Goal: Task Accomplishment & Management: Complete application form

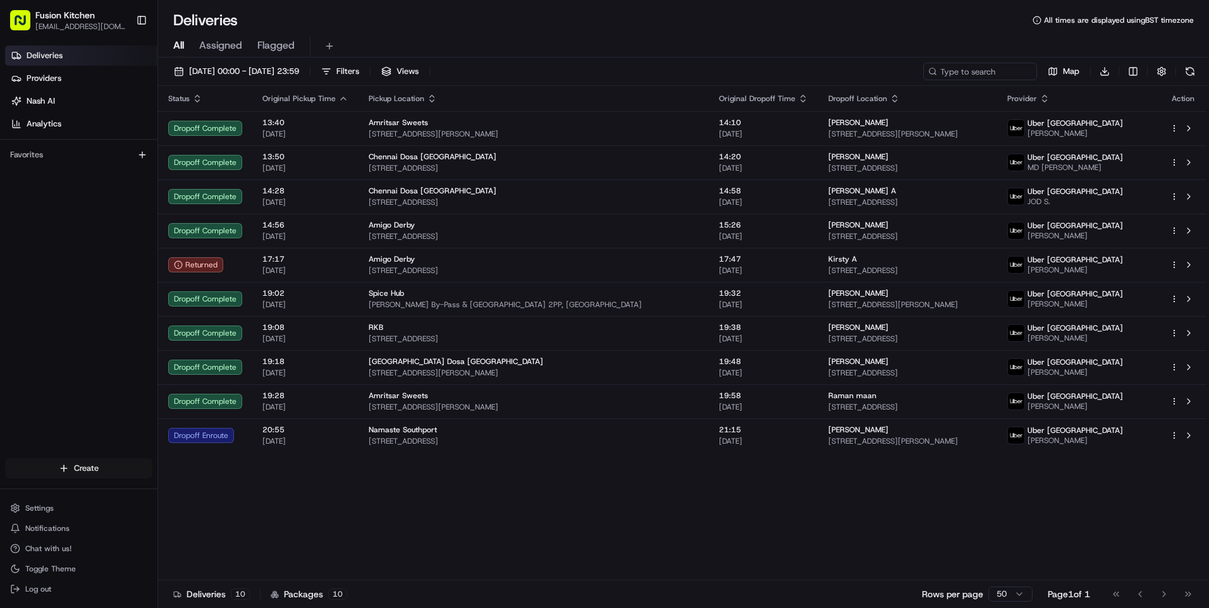
click at [54, 467] on html "Fusion Kitchen [EMAIL_ADDRESS][DOMAIN_NAME] Toggle Sidebar Deliveries Providers…" at bounding box center [604, 304] width 1209 height 608
click at [234, 484] on link "Delivery" at bounding box center [228, 491] width 141 height 23
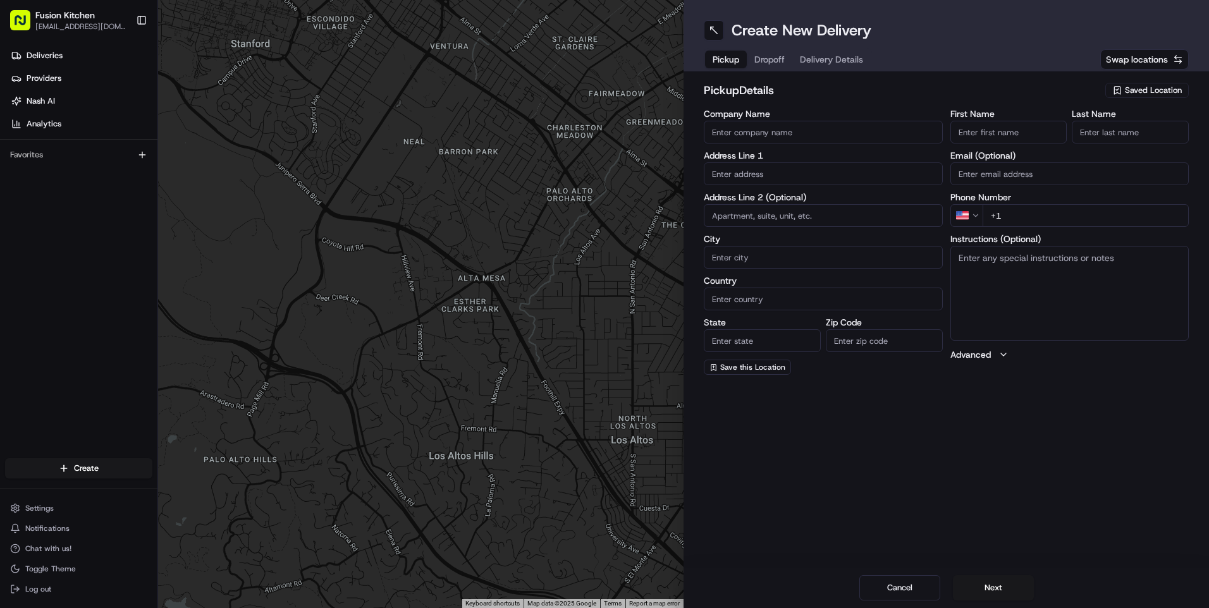
click at [809, 173] on input "text" at bounding box center [823, 173] width 239 height 23
paste input "[STREET_ADDRESS][PERSON_NAME]."
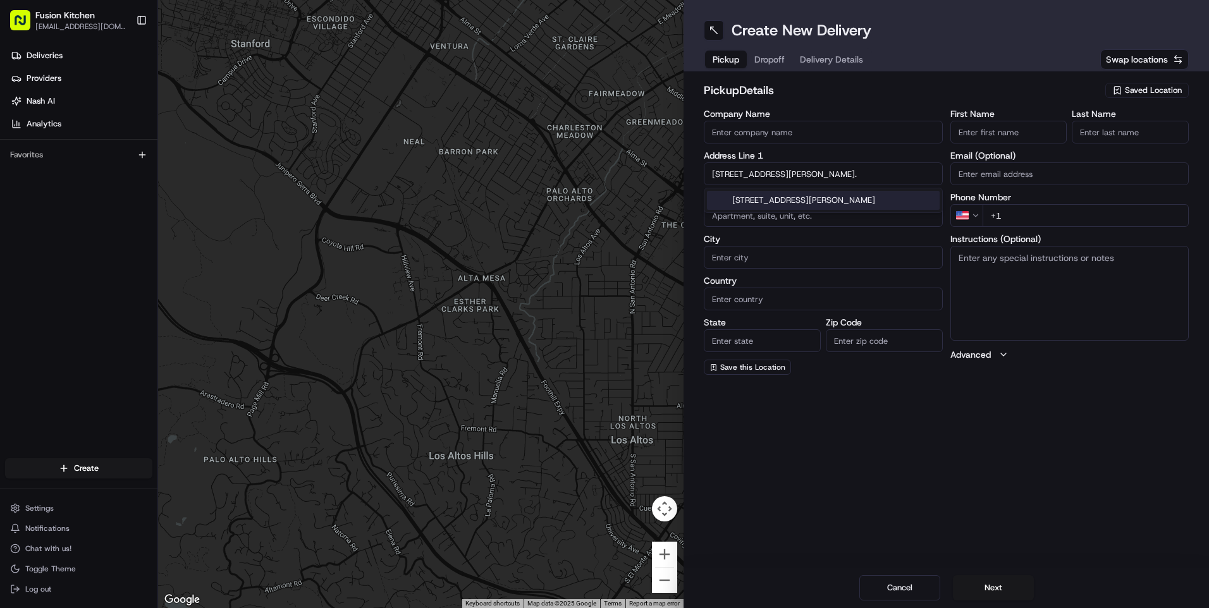
click at [817, 196] on div "[STREET_ADDRESS][PERSON_NAME]" at bounding box center [823, 200] width 233 height 19
type input "[STREET_ADDRESS][PERSON_NAME]"
type input "[GEOGRAPHIC_DATA]"
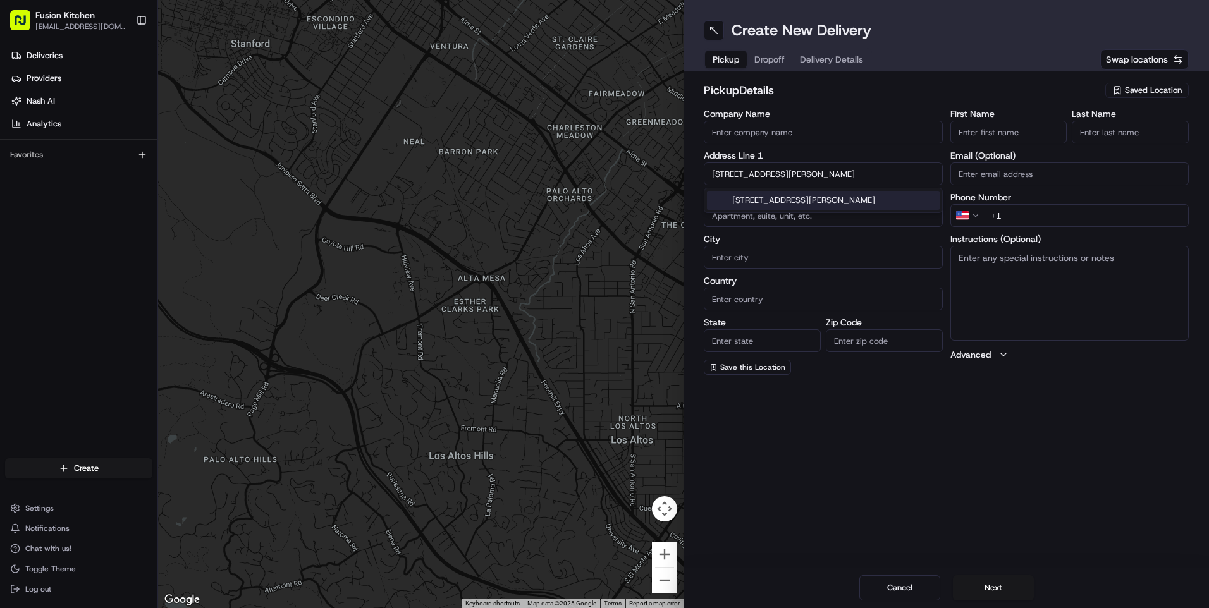
type input "[GEOGRAPHIC_DATA]"
type input "WV2 3AQ"
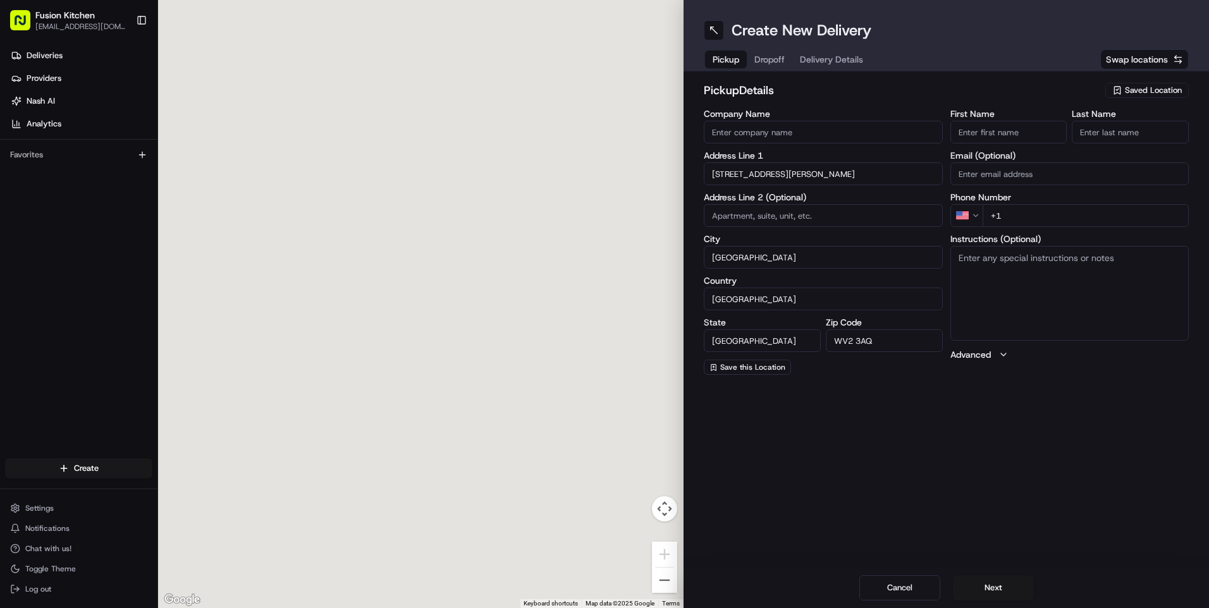
type input "[STREET_ADDRESS][PERSON_NAME]"
click at [1046, 281] on textarea "Instructions (Optional)" at bounding box center [1069, 293] width 239 height 95
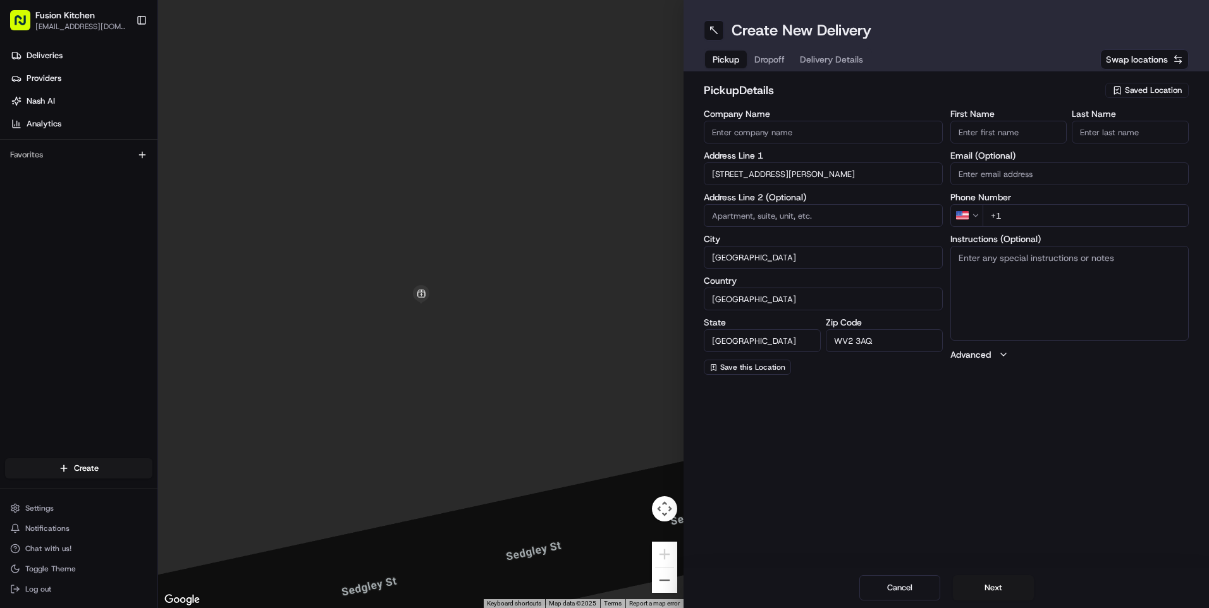
paste textarea "[STREET_ADDRESS][PERSON_NAME]."
type textarea "[STREET_ADDRESS][PERSON_NAME]."
click at [1068, 450] on div "Create New Delivery Pickup Dropoff Delivery Details Swap locations pickup Detai…" at bounding box center [945, 304] width 525 height 608
click at [989, 133] on input "First Name" at bounding box center [1008, 132] width 117 height 23
paste input "[PERSON_NAME]."
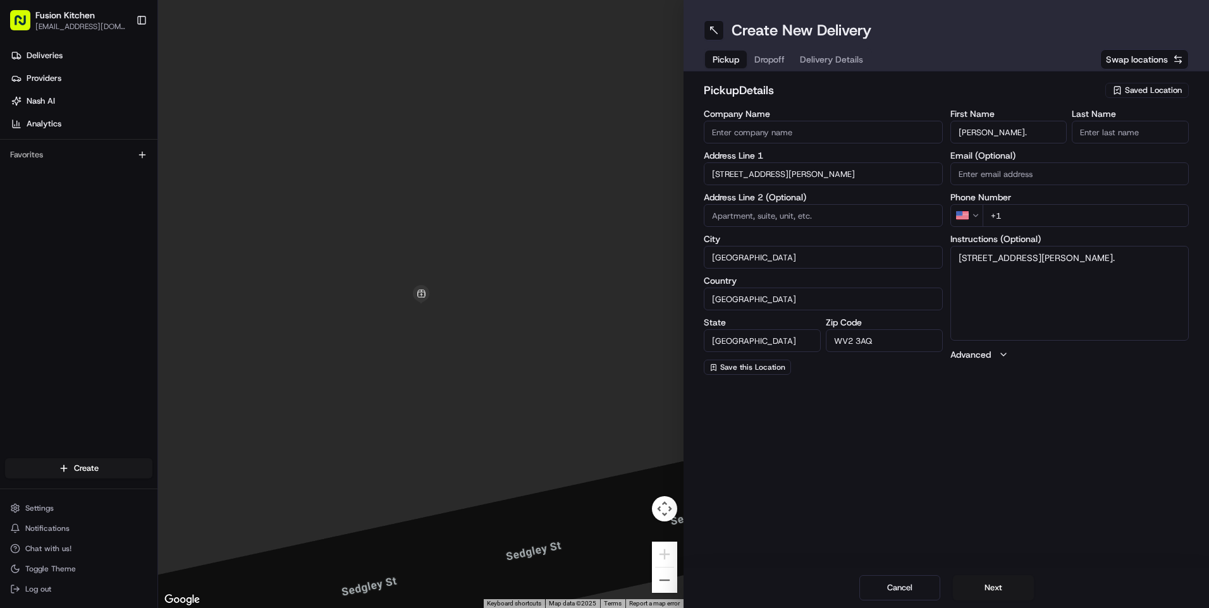
drag, startPoint x: 994, startPoint y: 131, endPoint x: 1070, endPoint y: 132, distance: 75.2
click at [1070, 132] on div "First Name [PERSON_NAME]. Last Name" at bounding box center [1069, 126] width 239 height 34
type input "[PERSON_NAME]"
click at [1124, 128] on input "Last Name" at bounding box center [1129, 132] width 117 height 23
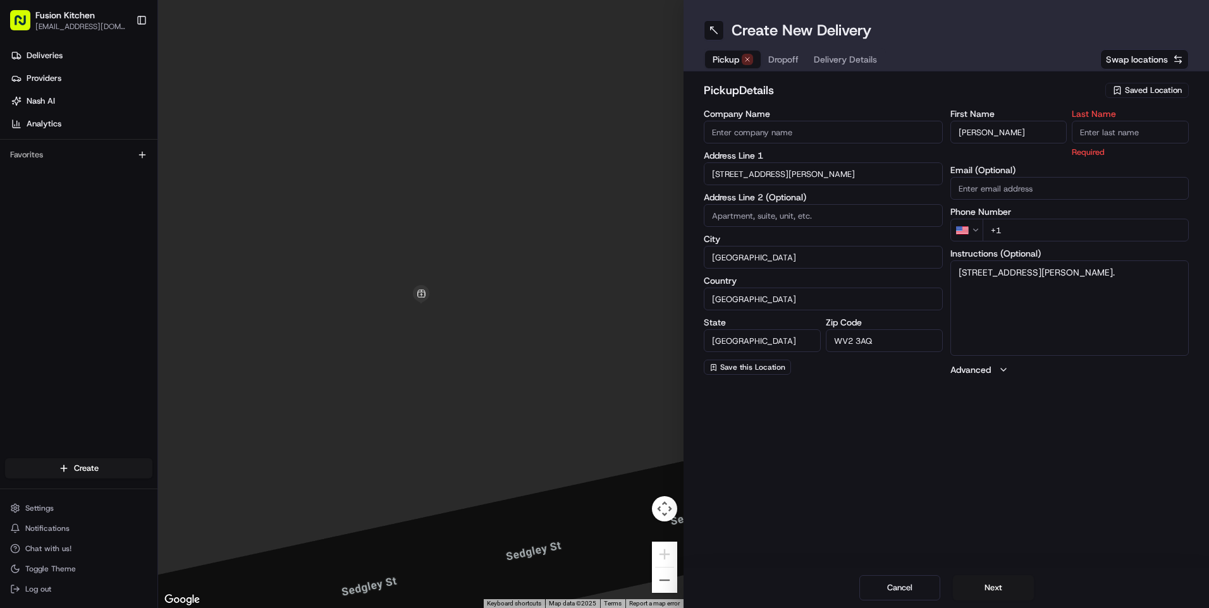
paste input "Kaur."
type input "Kaur"
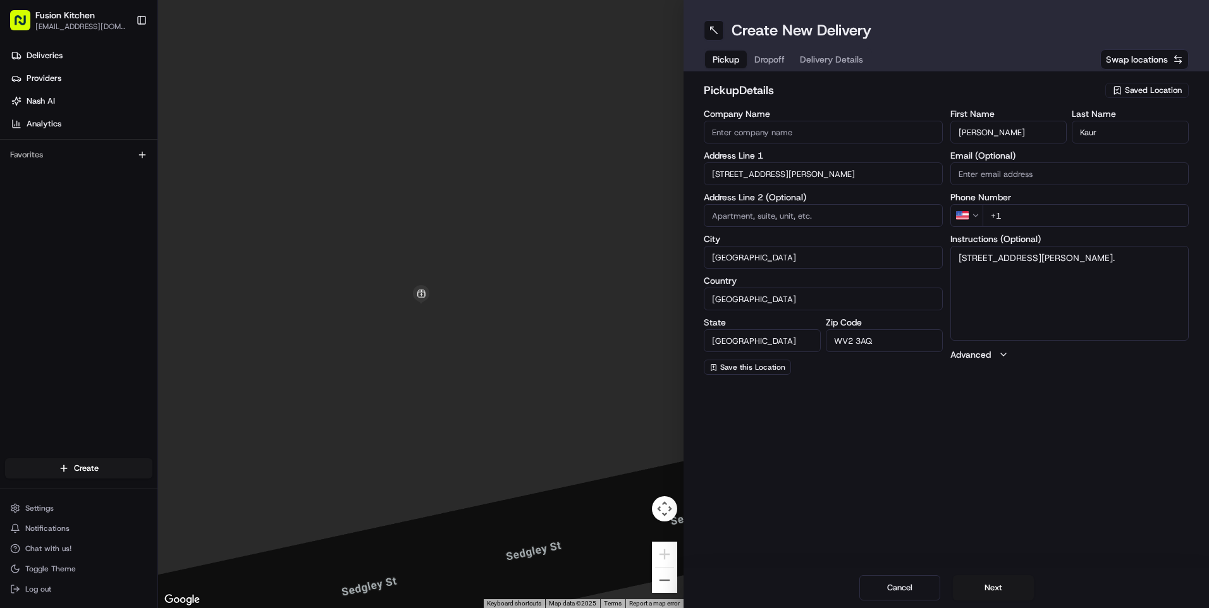
click at [805, 137] on input "Company Name" at bounding box center [823, 132] width 239 height 23
paste input "Amritsar Sweets"
type input "Amritsar Sweets"
click at [870, 88] on h2 "pickup Details" at bounding box center [901, 91] width 394 height 18
click at [968, 212] on html "Fusion Kitchen [EMAIL_ADDRESS][DOMAIN_NAME] Toggle Sidebar Deliveries Providers…" at bounding box center [604, 304] width 1209 height 608
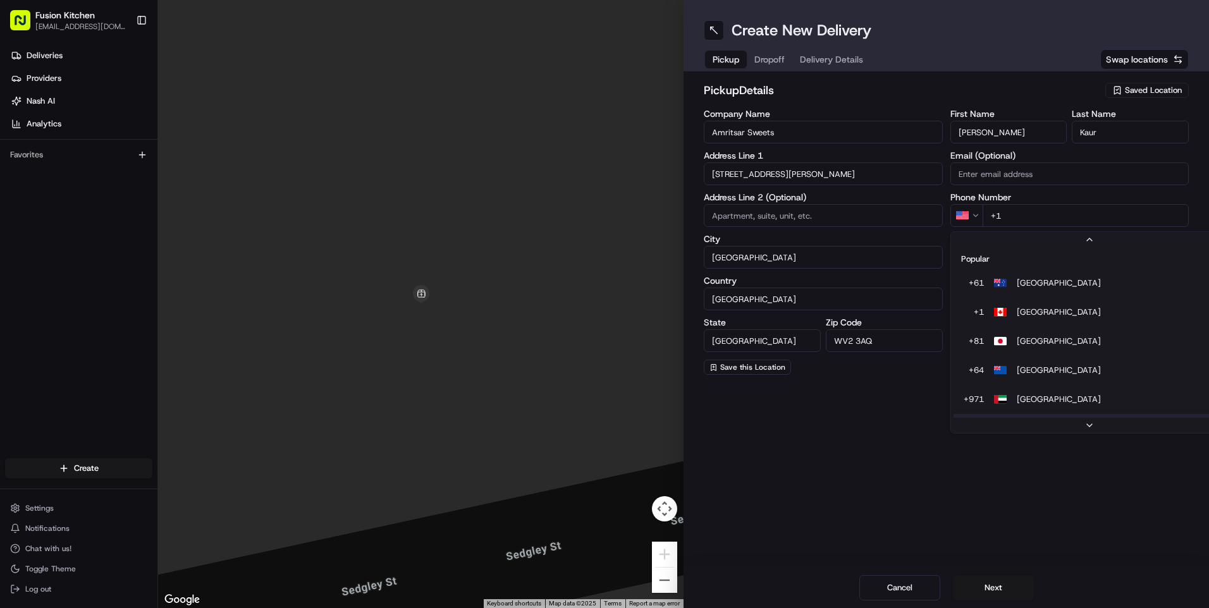
scroll to position [54, 0]
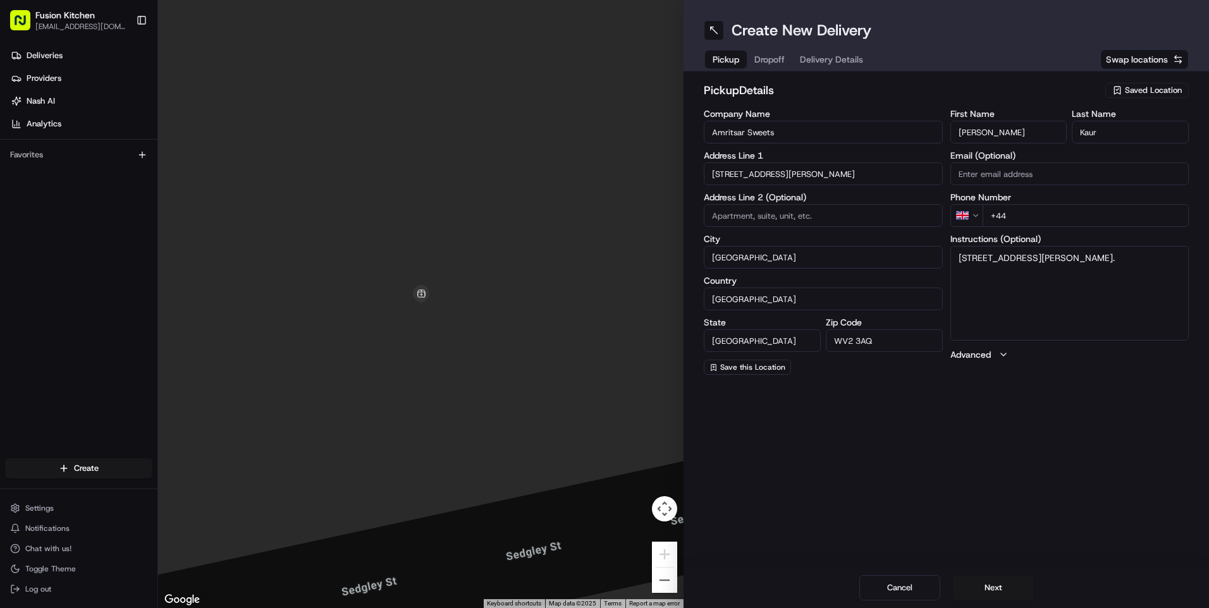
click at [1064, 226] on input "+44" at bounding box center [1085, 215] width 207 height 23
paste input "1902 459183"
type input "[PHONE_NUMBER]"
click at [1094, 440] on div "Create New Delivery Pickup Dropoff Delivery Details Swap locations pickup Detai…" at bounding box center [945, 304] width 525 height 608
click at [995, 586] on button "Next" at bounding box center [993, 587] width 81 height 25
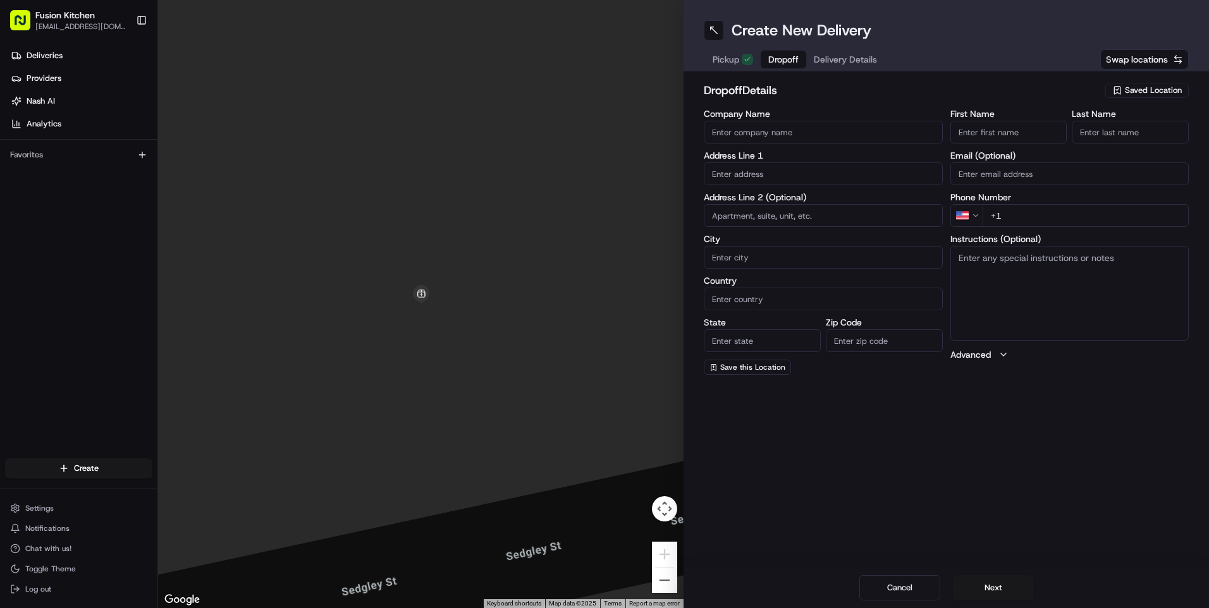
click at [800, 177] on input "text" at bounding box center [823, 173] width 239 height 23
paste input "[STREET_ADDRESS]"
click at [829, 202] on div "[STREET_ADDRESS]" at bounding box center [823, 200] width 233 height 19
type input "[STREET_ADDRESS]"
type input "[GEOGRAPHIC_DATA]"
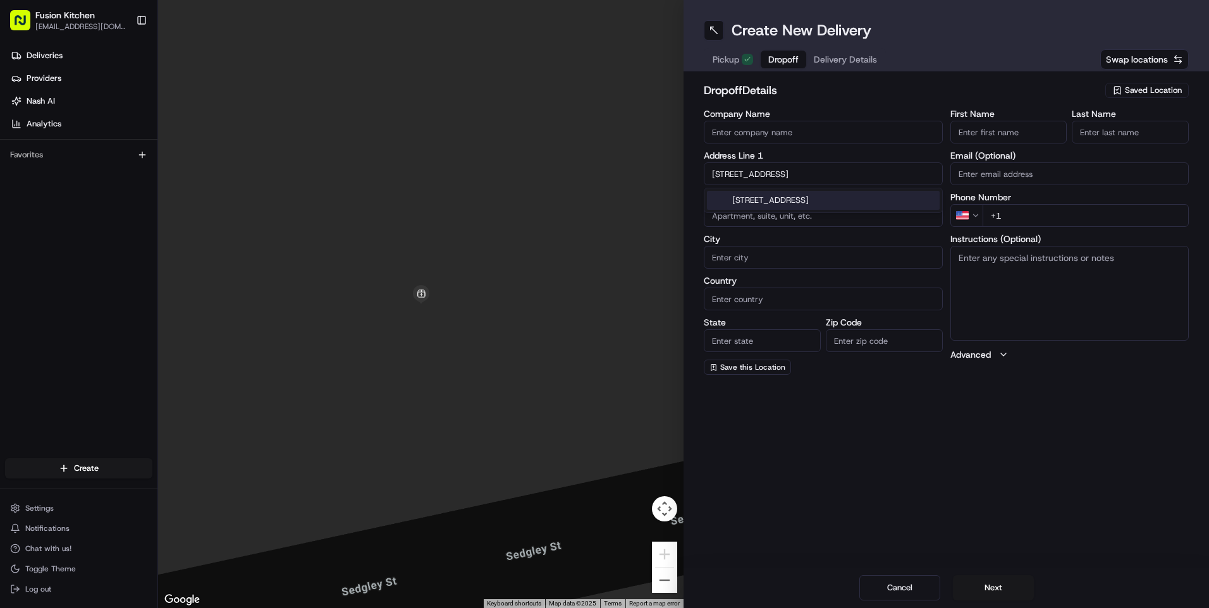
type input "[GEOGRAPHIC_DATA]"
type input "WV2 2BB"
type input "[STREET_ADDRESS]"
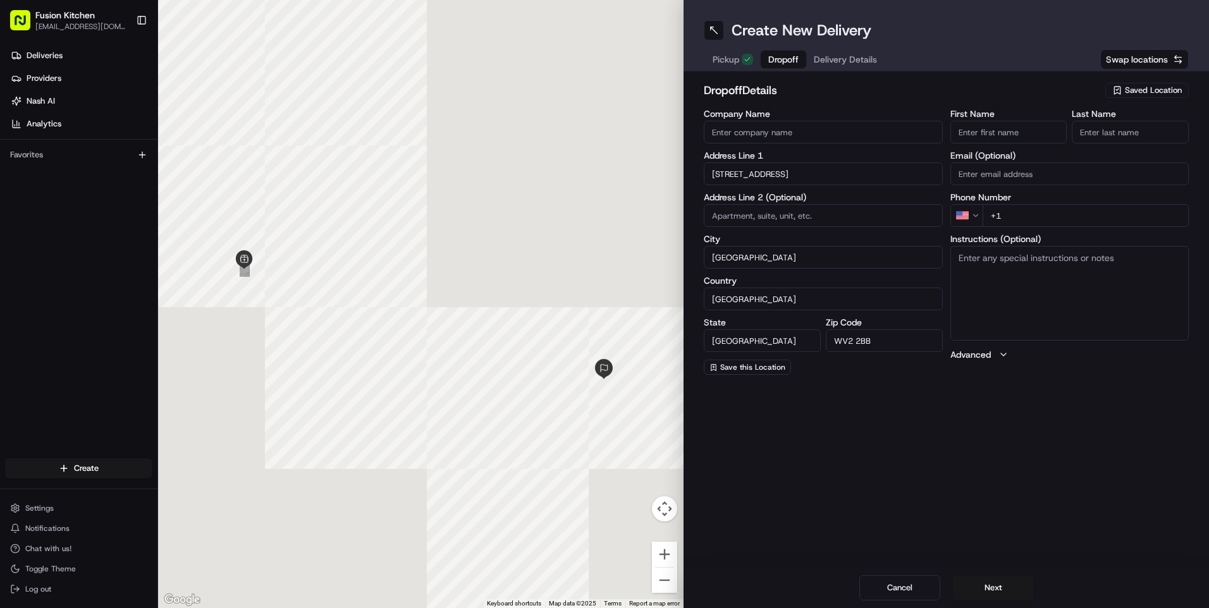
click at [1120, 305] on textarea "Instructions (Optional)" at bounding box center [1069, 293] width 239 height 95
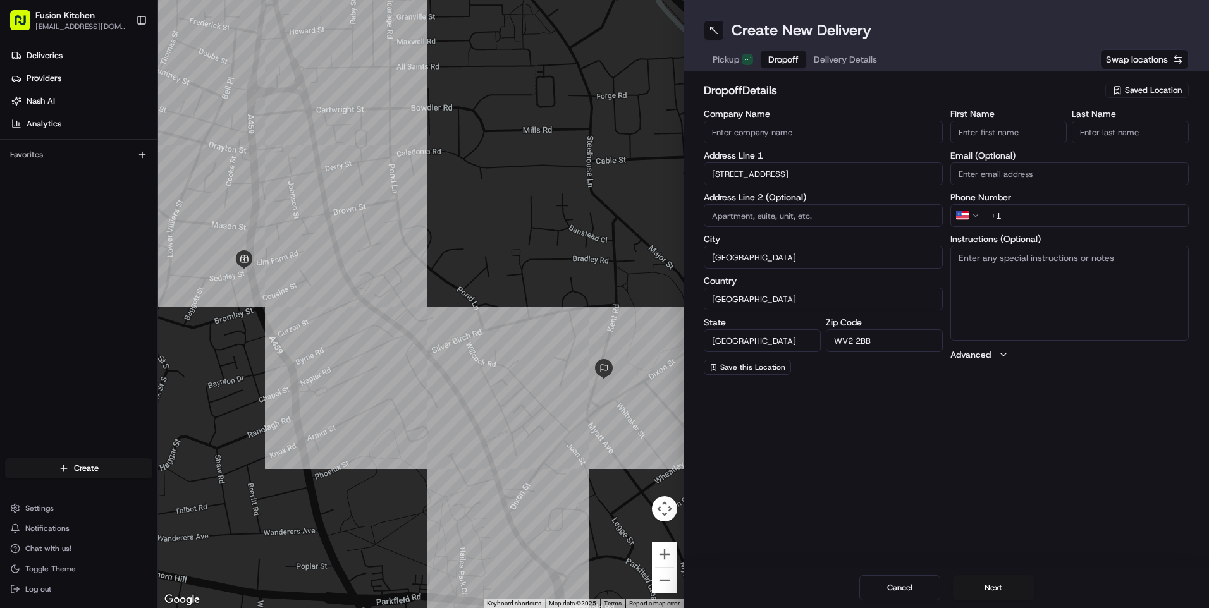
paste textarea "[STREET_ADDRESS]"
type textarea "[STREET_ADDRESS]"
click at [1079, 499] on div "Create New Delivery Pickup Dropoff Delivery Details Swap locations dropoff Deta…" at bounding box center [945, 304] width 525 height 608
click at [824, 128] on input "Company Name" at bounding box center [823, 132] width 239 height 23
paste input "[PERSON_NAME]"
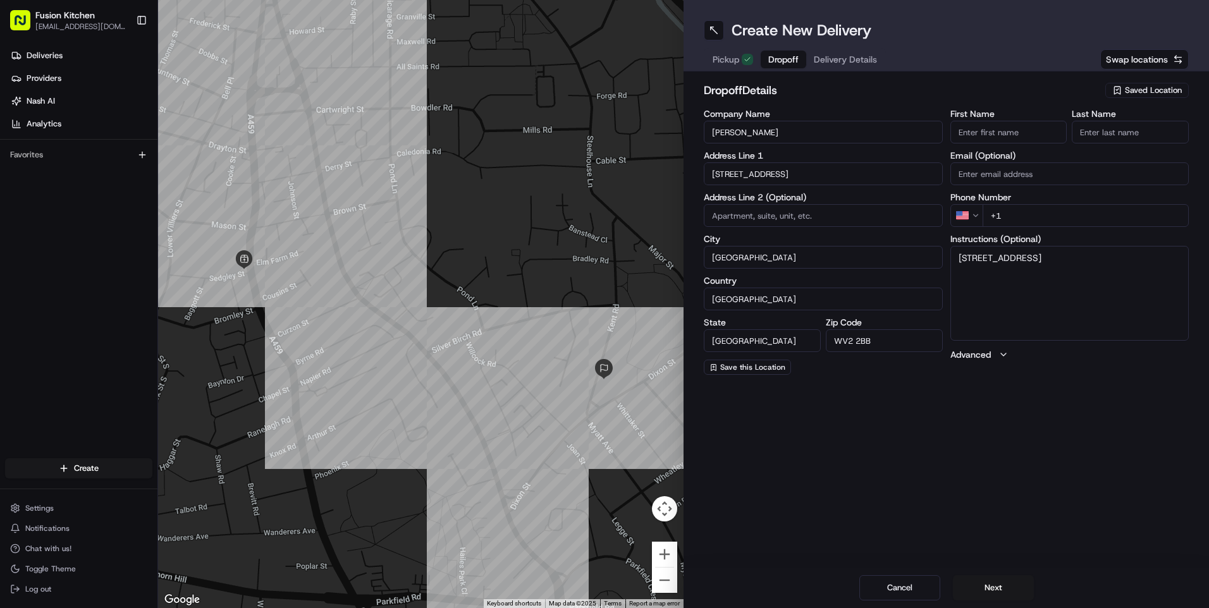
type input "[PERSON_NAME]"
click at [1025, 128] on input "First Name" at bounding box center [1008, 132] width 117 height 23
paste input "[PERSON_NAME]"
drag, startPoint x: 978, startPoint y: 131, endPoint x: 999, endPoint y: 130, distance: 20.9
click at [999, 130] on input "[PERSON_NAME]" at bounding box center [1008, 132] width 117 height 23
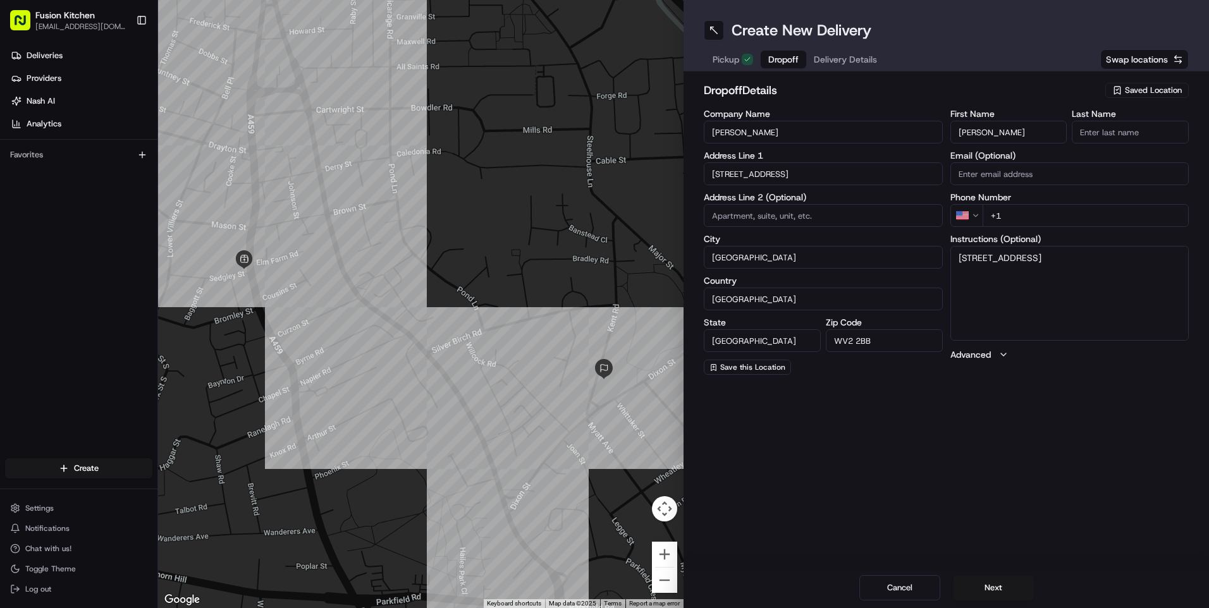
type input "[PERSON_NAME]"
click at [1118, 128] on input "Last Name" at bounding box center [1129, 132] width 117 height 23
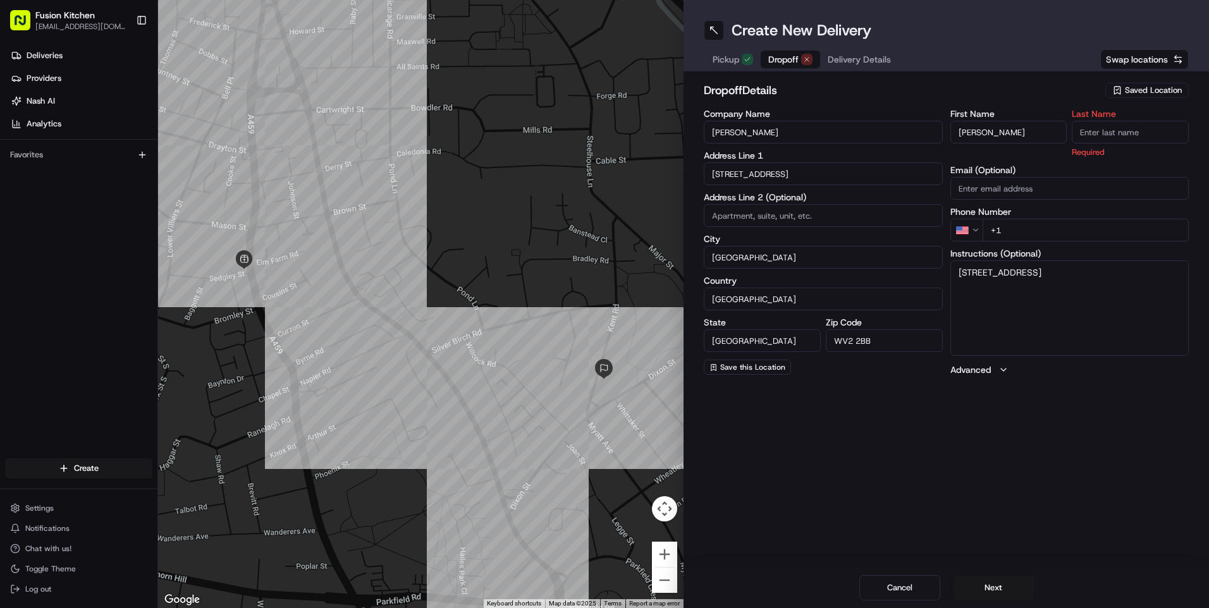
paste input "Kaur"
type input "Kaur"
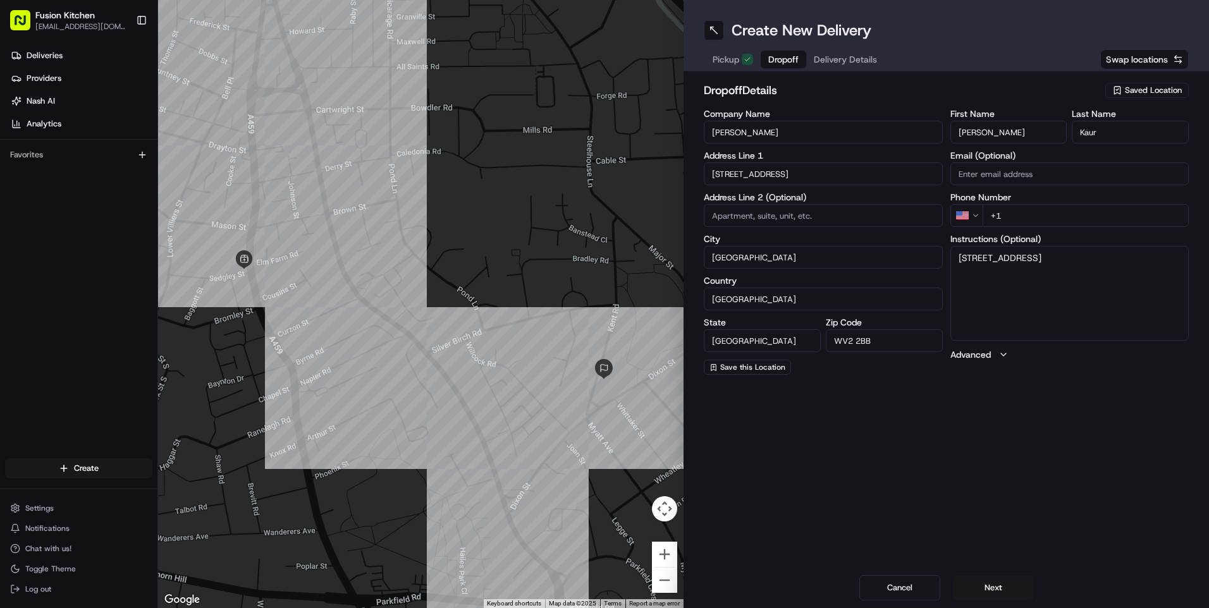
click at [955, 104] on div "dropoff Details Saved Location Company Name [PERSON_NAME] Address Line [GEOGRAP…" at bounding box center [946, 228] width 485 height 293
click at [970, 213] on html "Fusion Kitchen [EMAIL_ADDRESS][DOMAIN_NAME] Toggle Sidebar Deliveries Providers…" at bounding box center [604, 304] width 1209 height 608
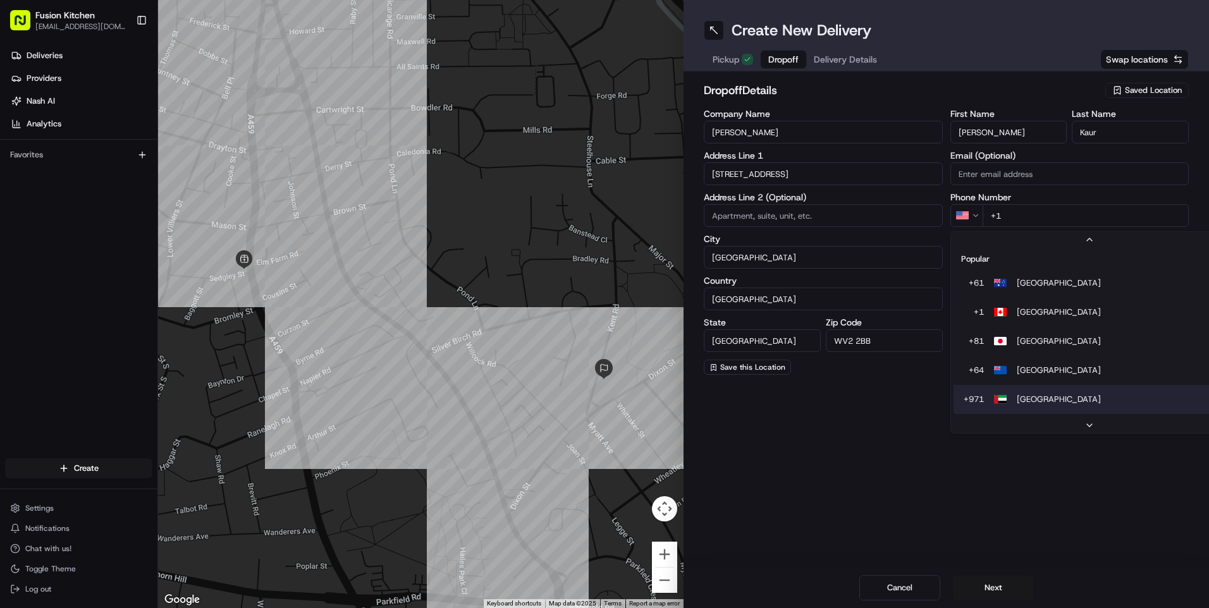
scroll to position [39, 0]
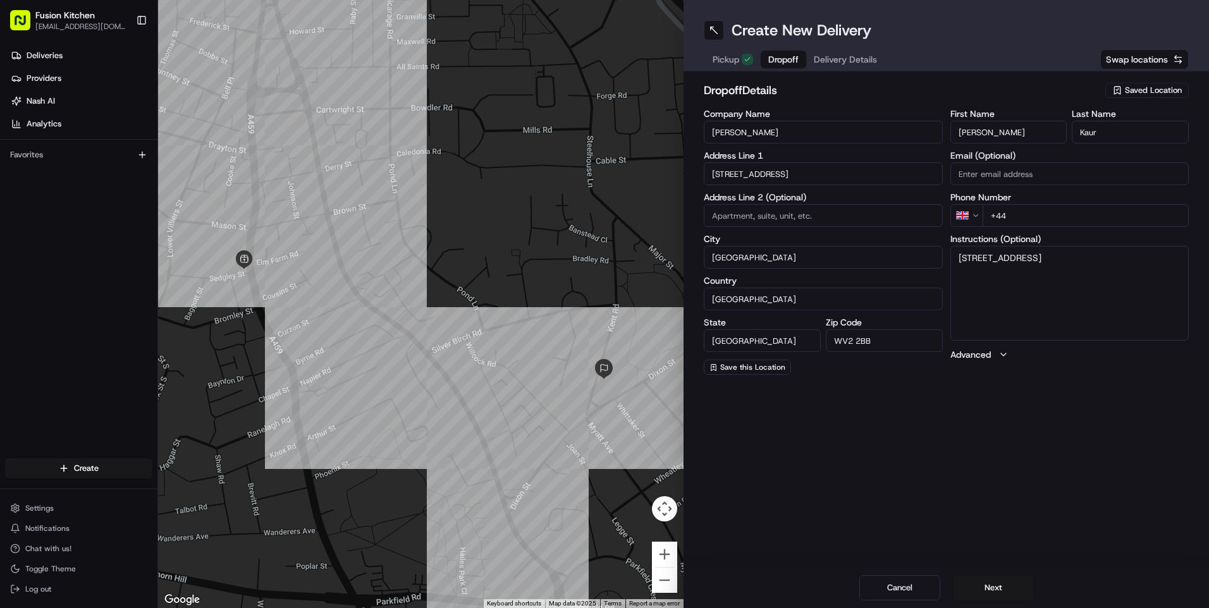
click at [1027, 217] on input "+44" at bounding box center [1085, 215] width 207 height 23
paste input "7424 492918"
type input "[PHONE_NUMBER]"
click at [1067, 371] on div "First Name [PERSON_NAME] Last Name [PERSON_NAME] Email (Optional) Phone Number …" at bounding box center [1069, 241] width 239 height 265
click at [1115, 279] on textarea "[STREET_ADDRESS]" at bounding box center [1069, 293] width 239 height 95
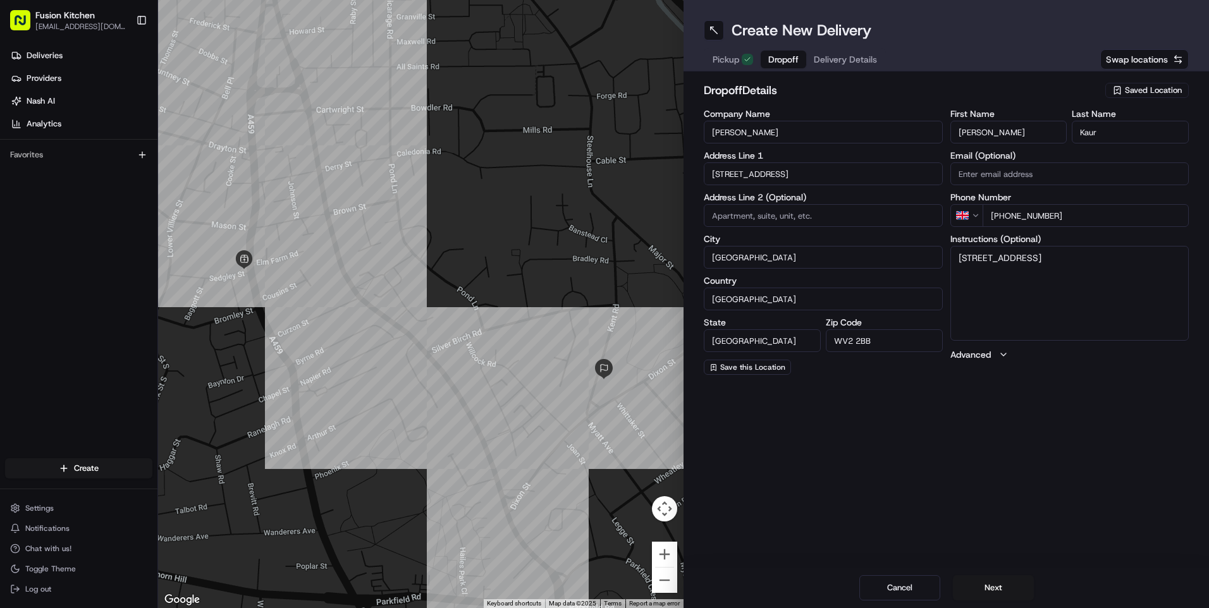
paste textarea "7424492918"
type textarea "[STREET_ADDRESS] 7424492918"
click at [1047, 466] on div "Create New Delivery Pickup Dropoff Delivery Details Swap locations dropoff Deta…" at bounding box center [945, 304] width 525 height 608
click at [989, 583] on button "Next" at bounding box center [993, 587] width 81 height 25
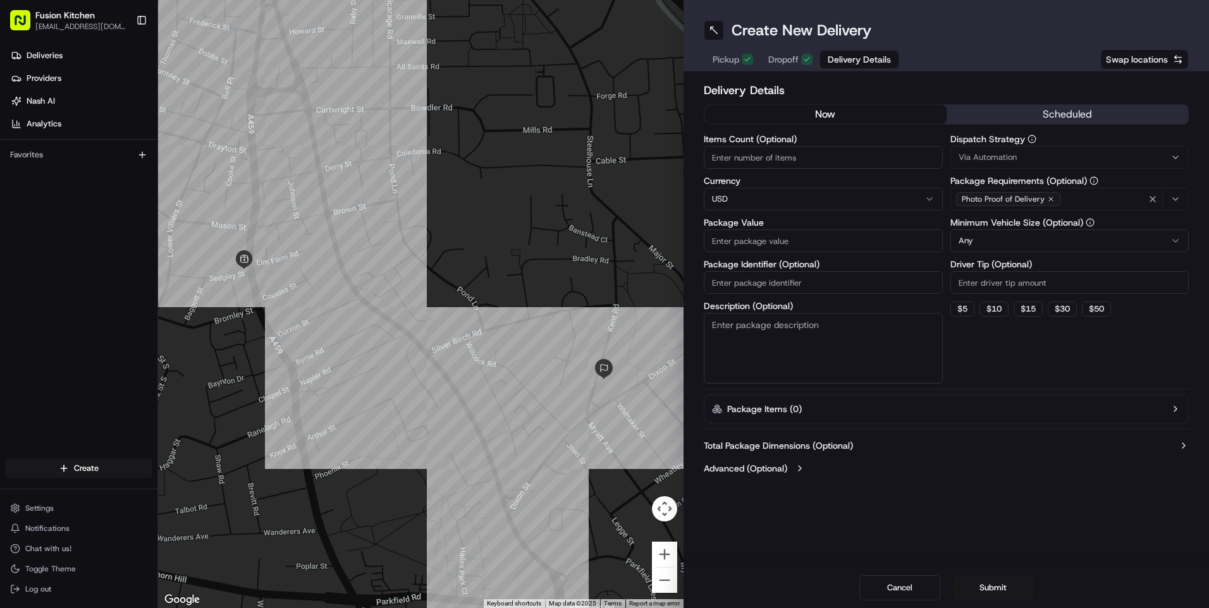
click at [788, 192] on html "Fusion Kitchen [EMAIL_ADDRESS][DOMAIN_NAME] Toggle Sidebar Deliveries Providers…" at bounding box center [604, 304] width 1209 height 608
click at [750, 245] on input "Package Value" at bounding box center [823, 240] width 239 height 23
paste input "23.49"
type input "23.49"
click at [809, 534] on div "Create New Delivery Pickup Dropoff Delivery Details Swap locations Delivery Det…" at bounding box center [945, 304] width 525 height 608
